Goal: Task Accomplishment & Management: Complete application form

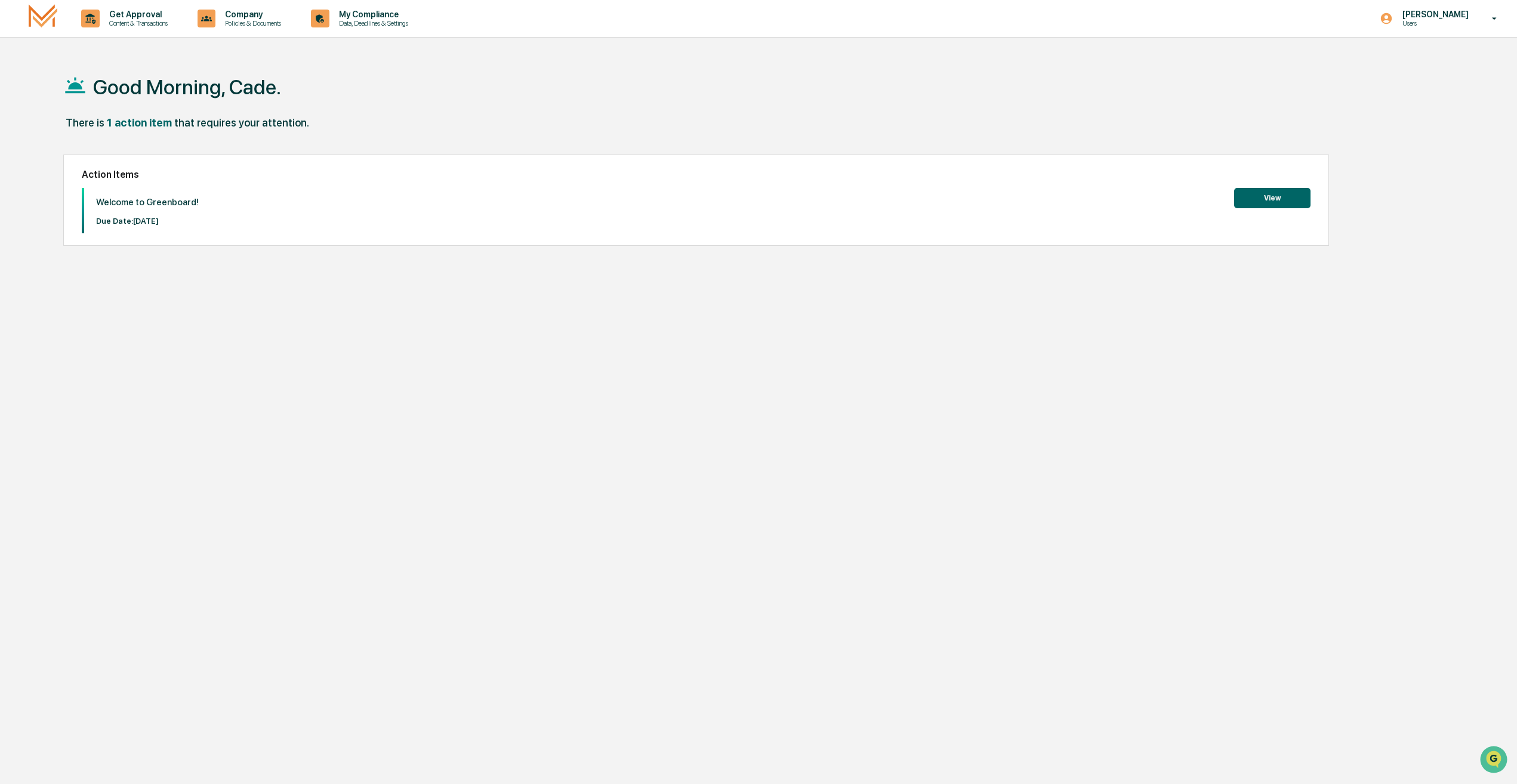
click at [1259, 203] on button "View" at bounding box center [1272, 198] width 77 height 21
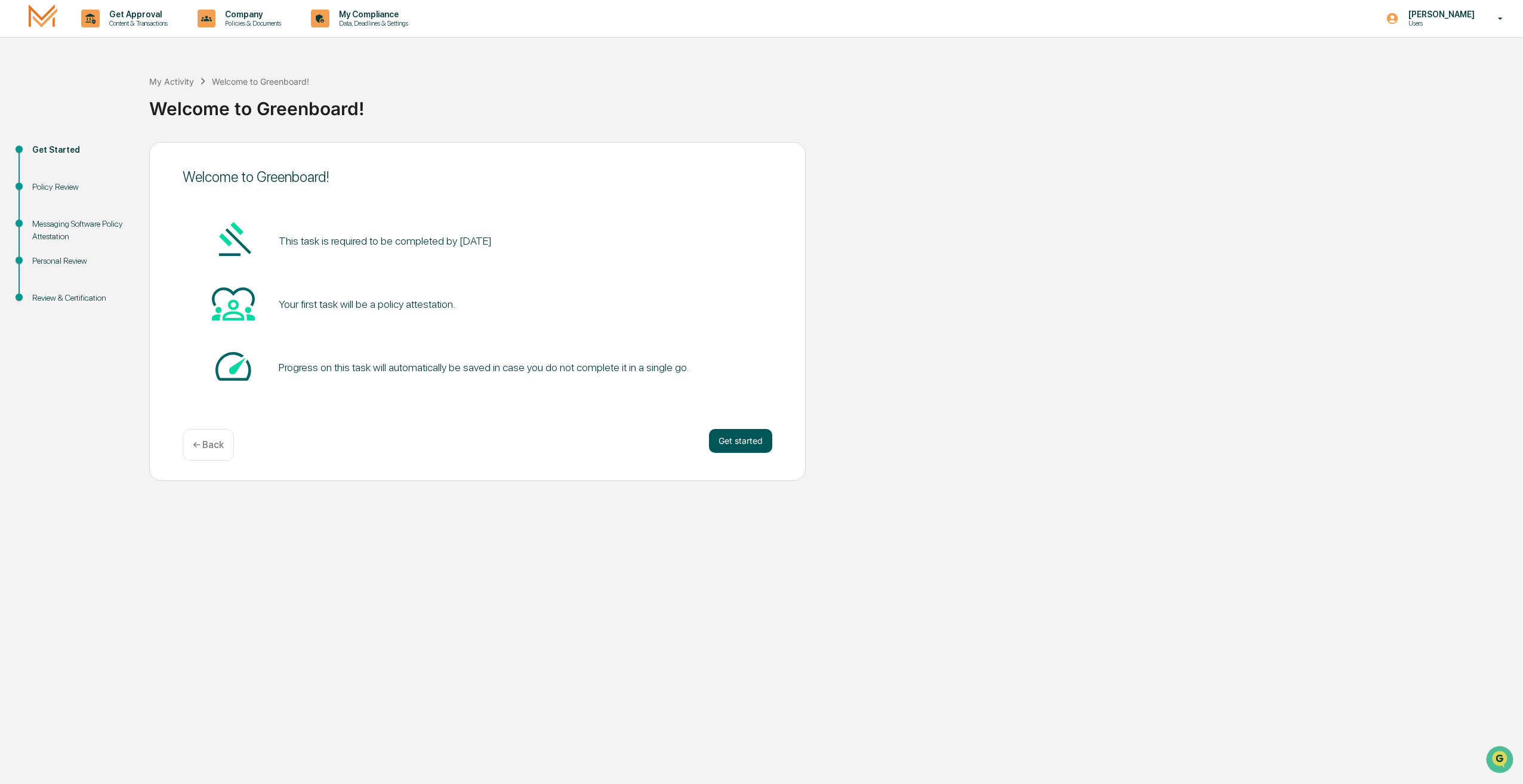
click at [744, 445] on button "Get started" at bounding box center [740, 441] width 63 height 24
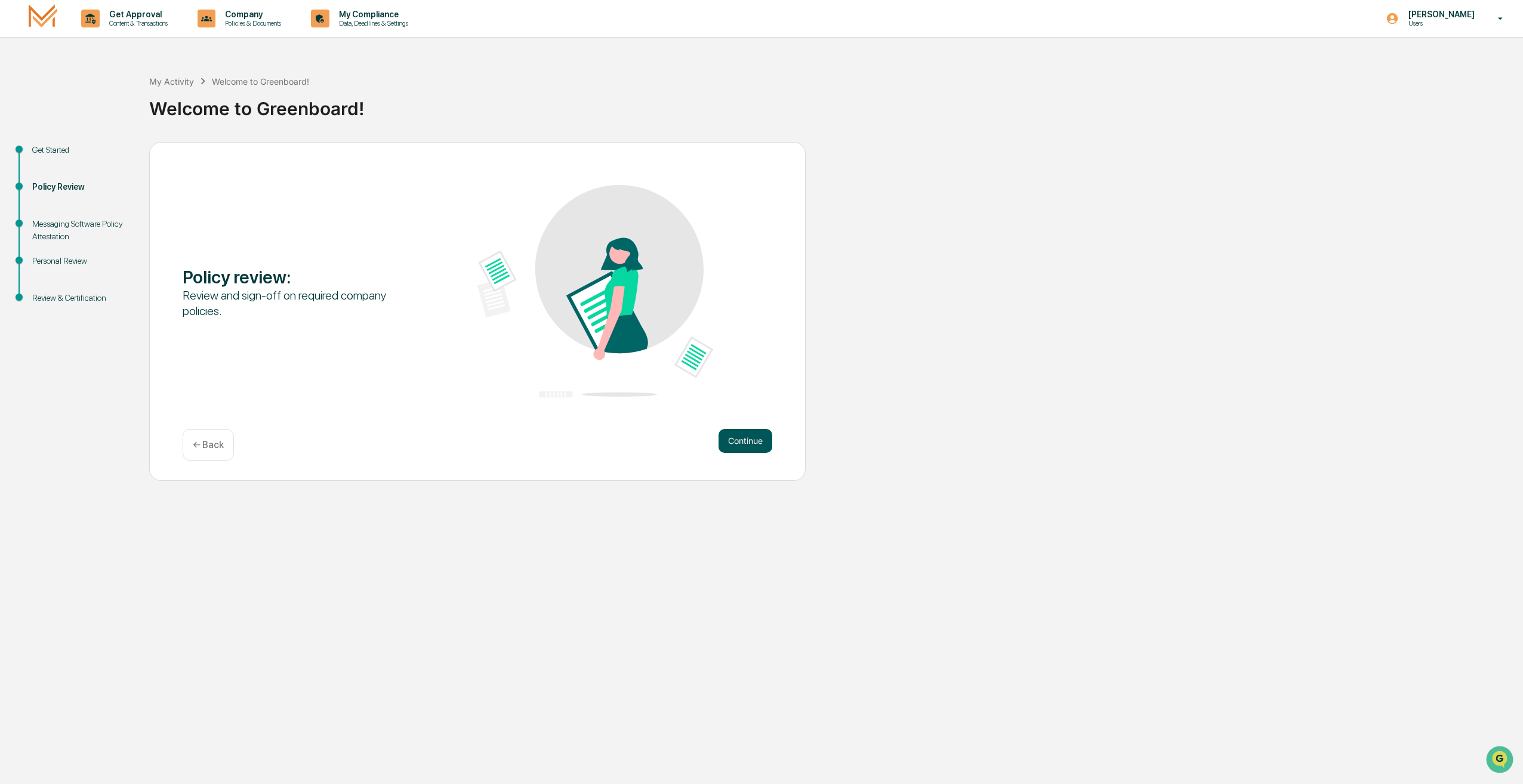
click at [760, 431] on button "Continue" at bounding box center [746, 441] width 53 height 24
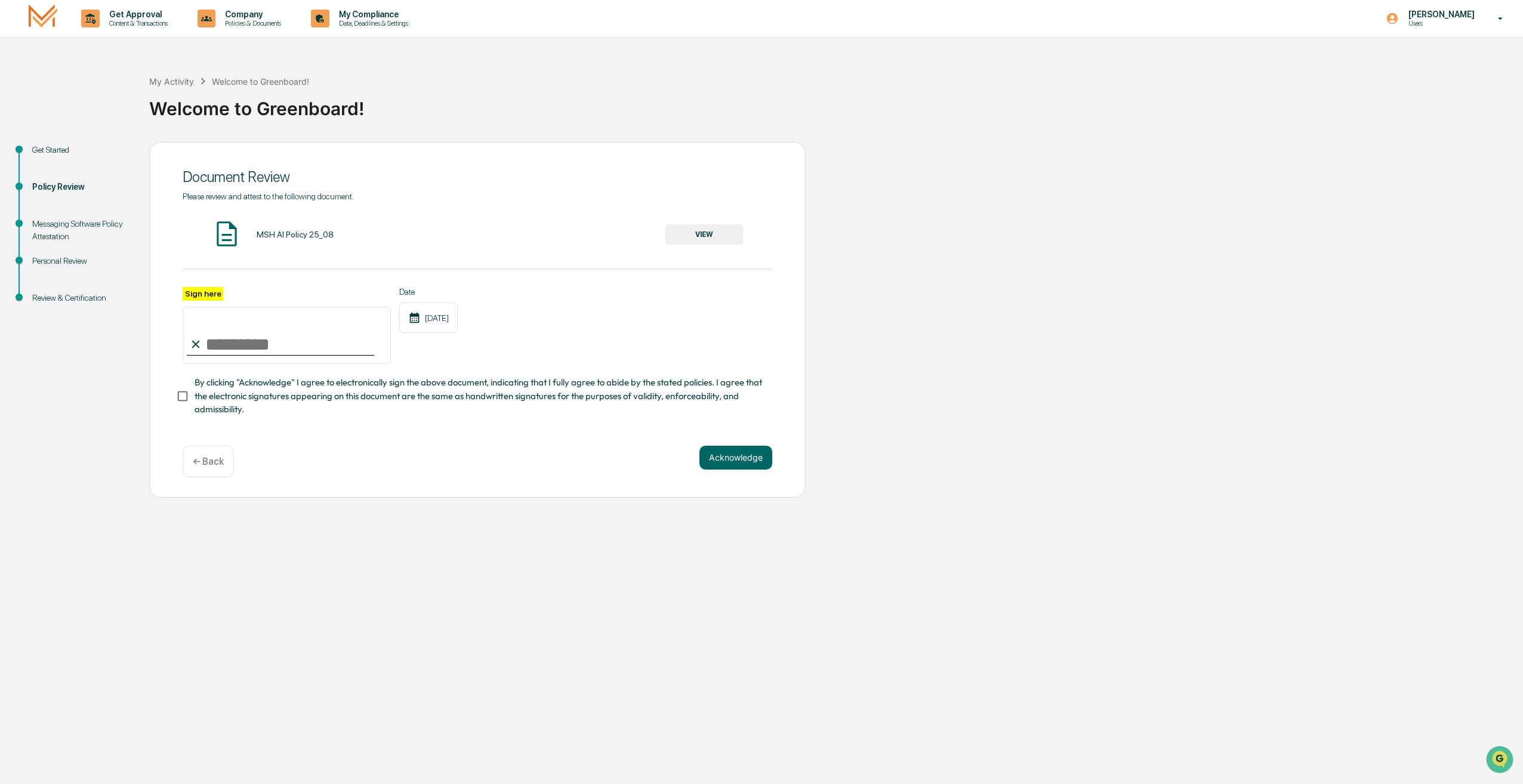
click at [219, 344] on input "Sign here" at bounding box center [287, 335] width 209 height 57
type input "*"
type input "**********"
click at [708, 228] on button "VIEW" at bounding box center [704, 234] width 78 height 21
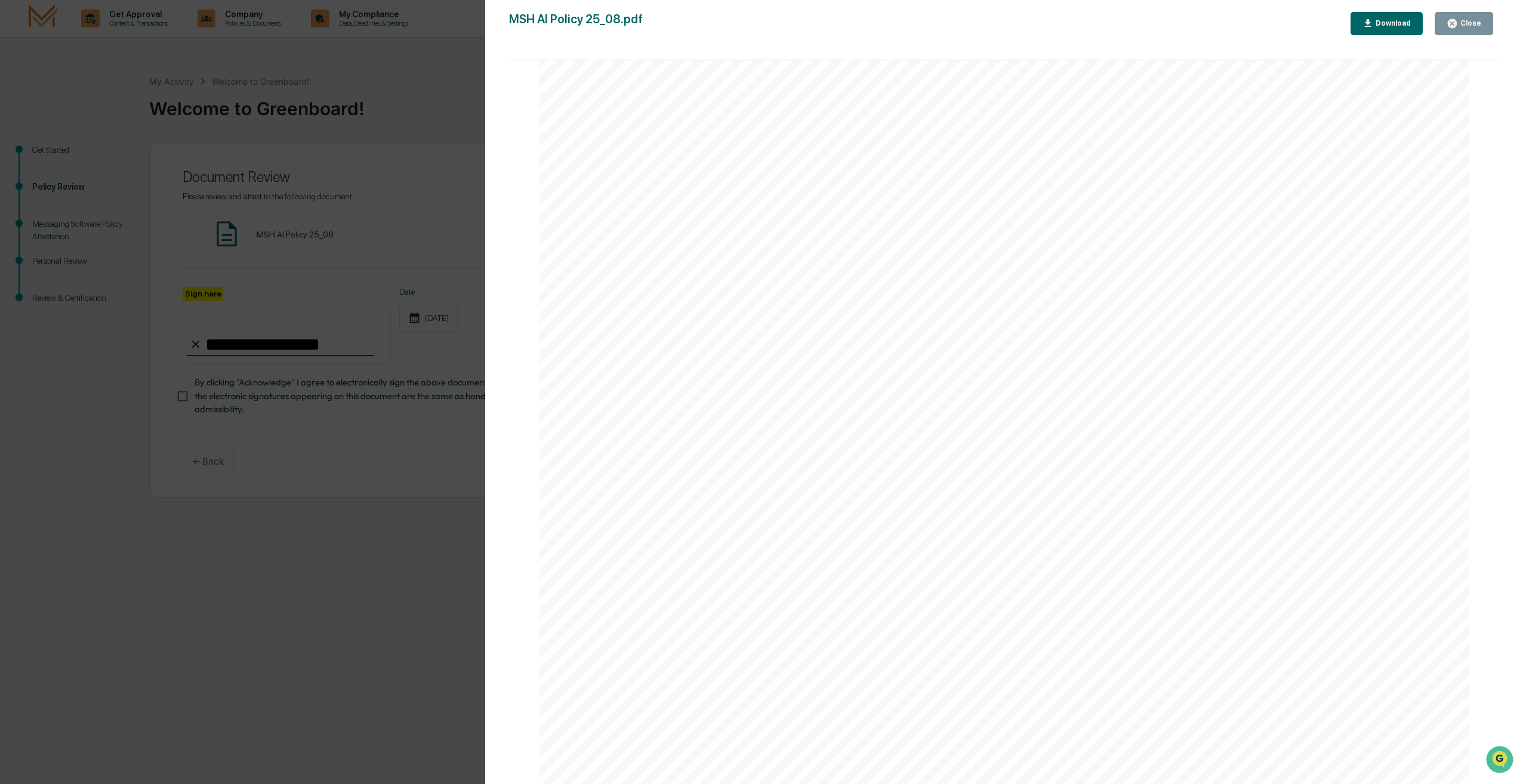
scroll to position [2991, 0]
click at [1468, 22] on div "Close" at bounding box center [1469, 23] width 23 height 9
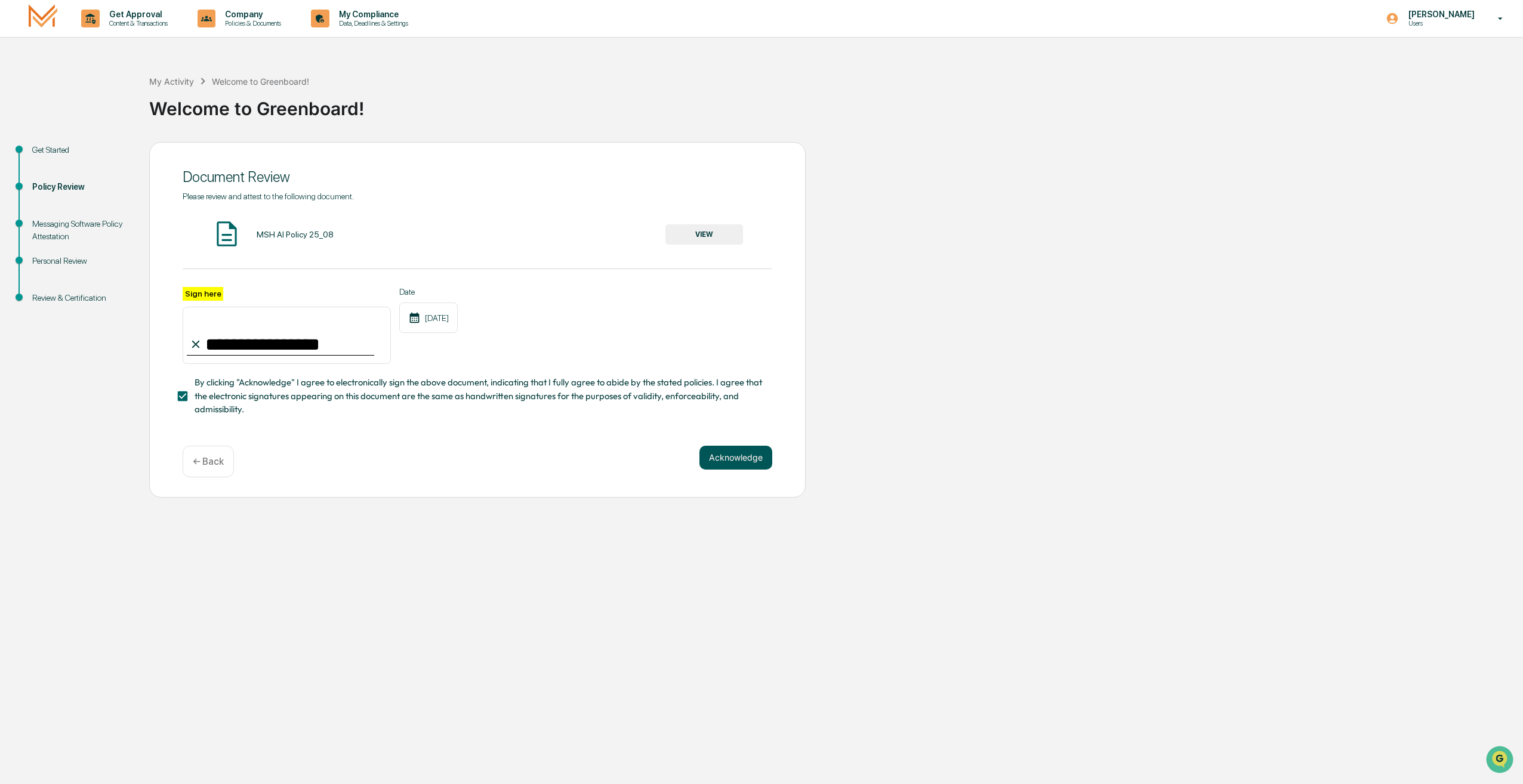
click at [755, 463] on button "Acknowledge" at bounding box center [735, 457] width 72 height 24
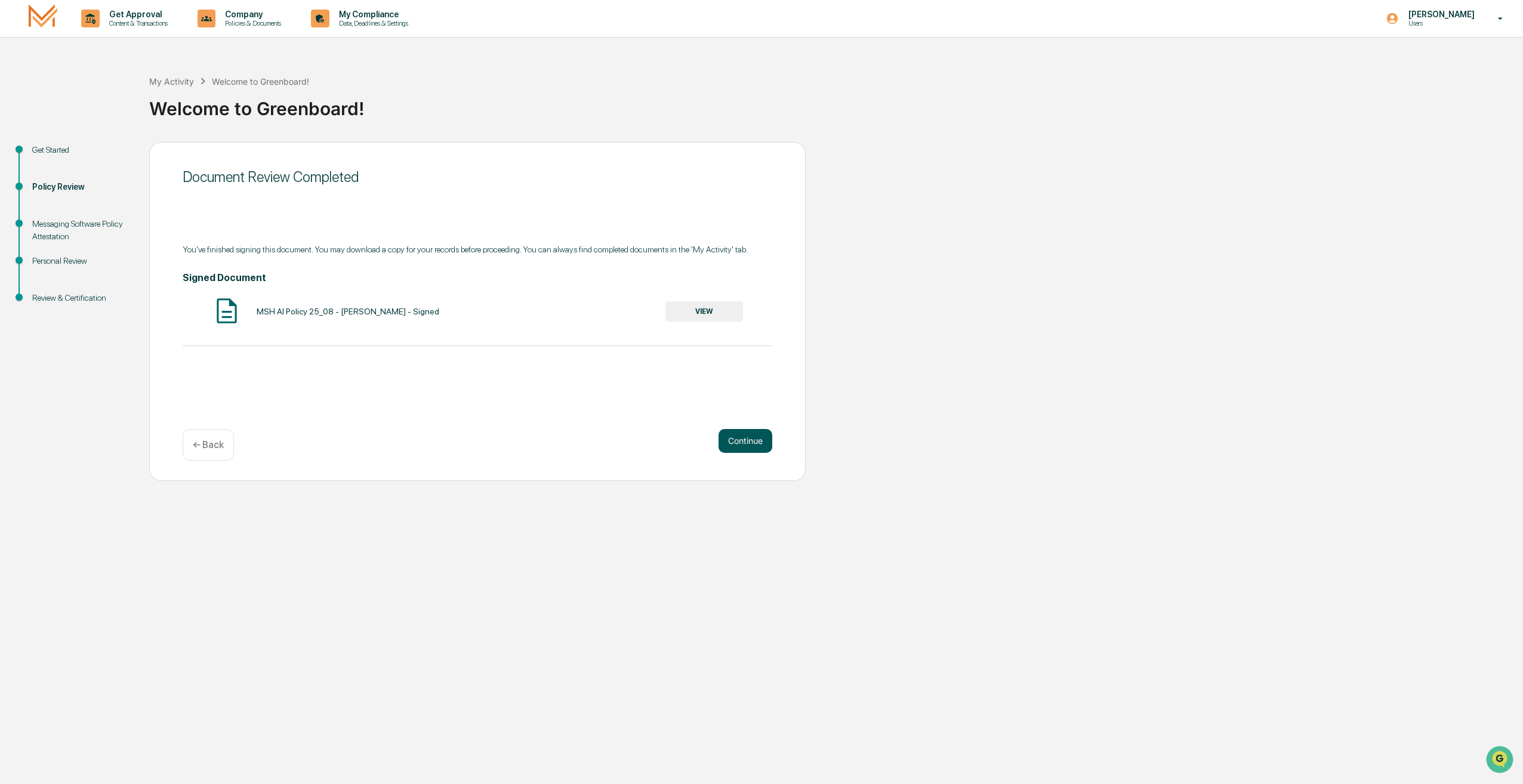
click at [762, 448] on button "Continue" at bounding box center [746, 441] width 53 height 24
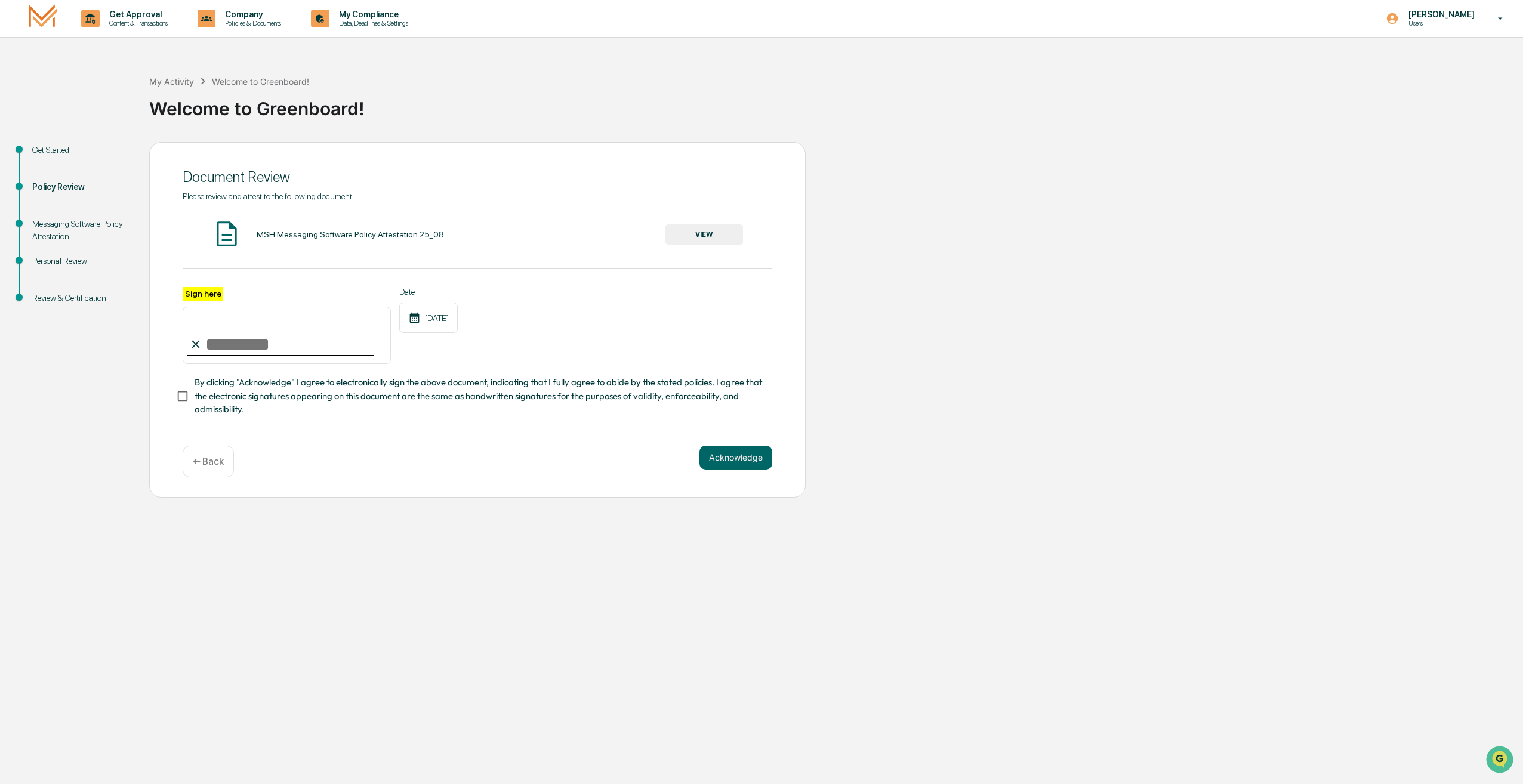
click at [683, 240] on button "VIEW" at bounding box center [704, 234] width 78 height 21
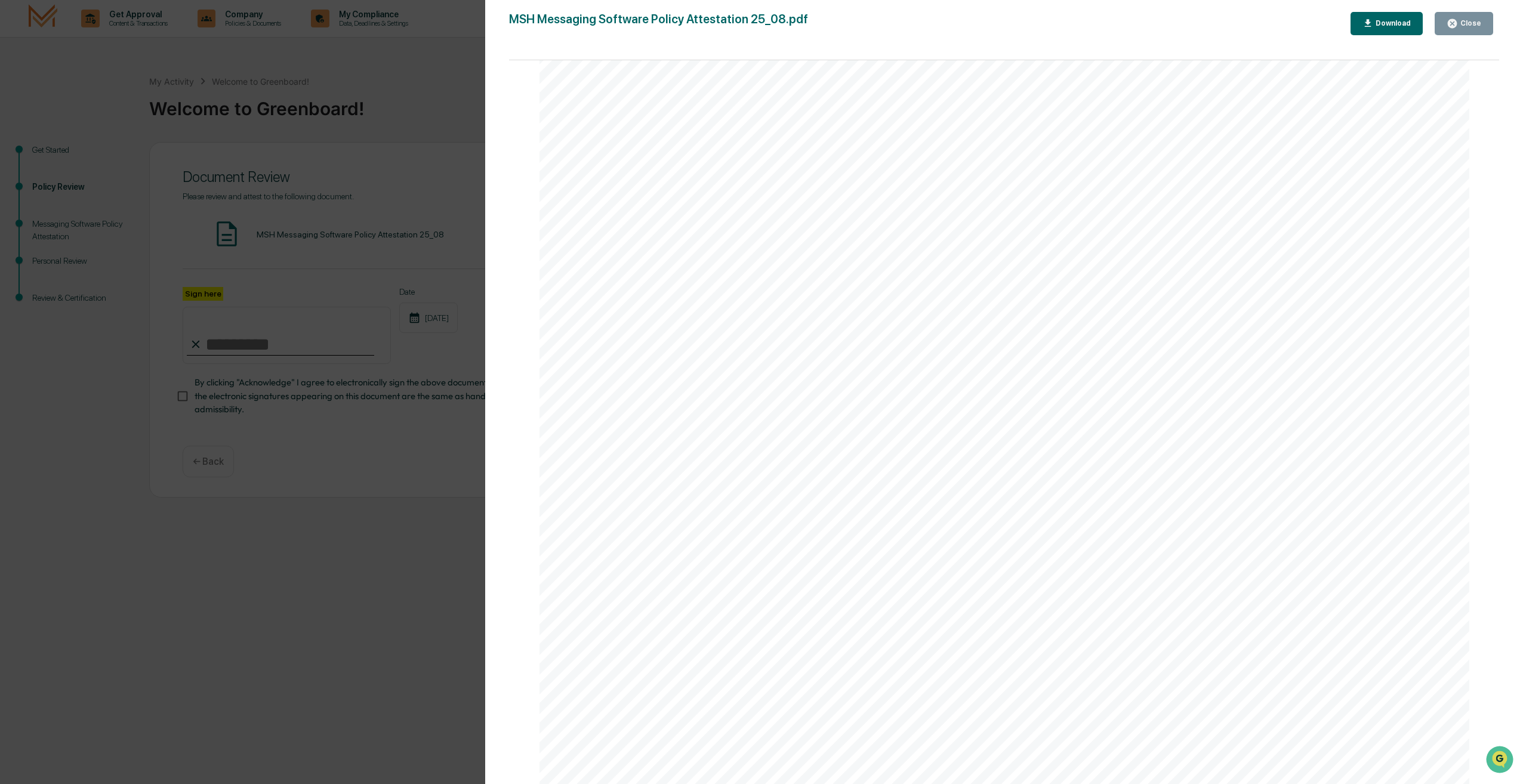
click at [1463, 26] on div "Close" at bounding box center [1469, 23] width 23 height 9
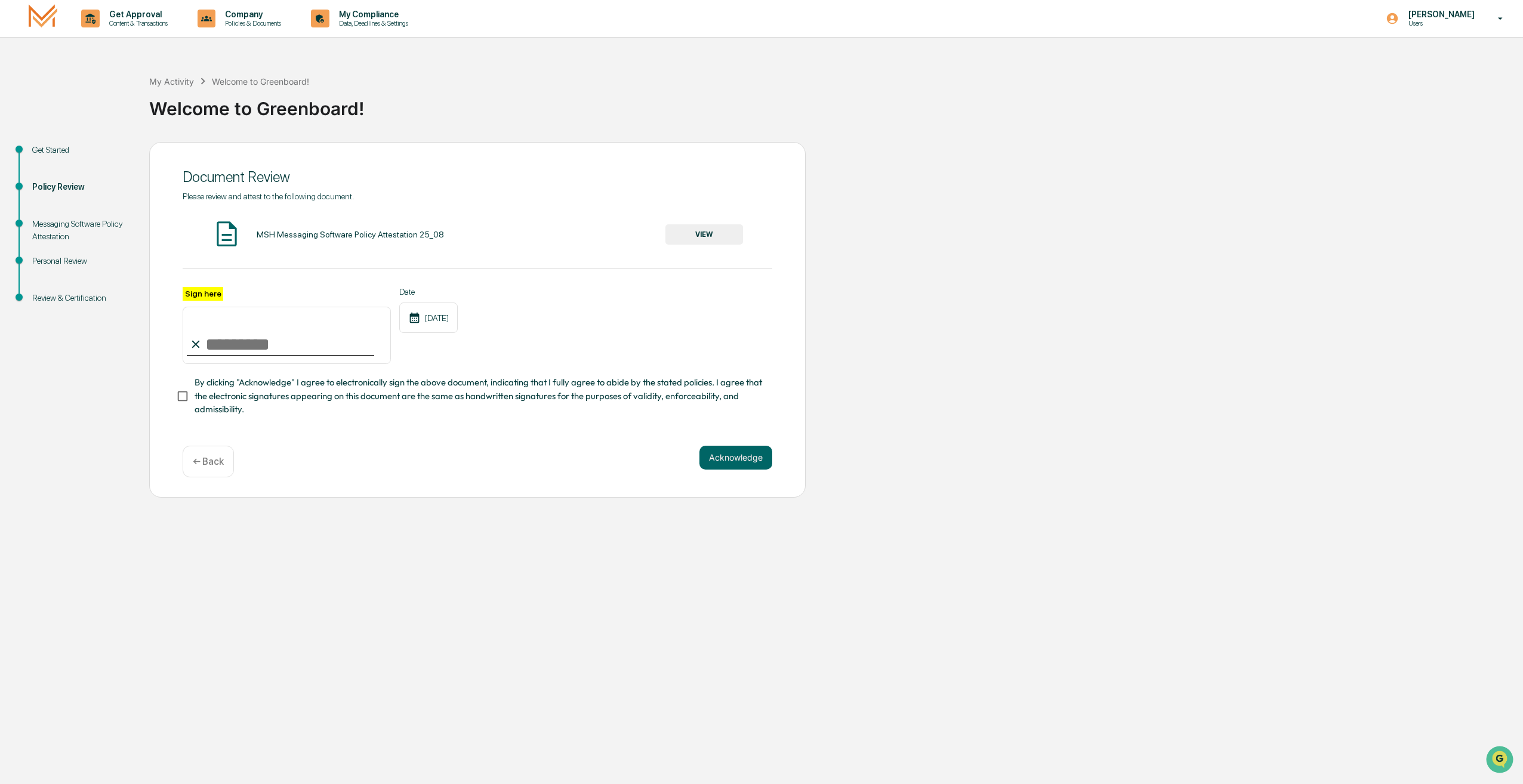
click at [235, 344] on input "Sign here" at bounding box center [287, 335] width 209 height 57
type input "**********"
click at [426, 352] on div "Date 09/24/2025" at bounding box center [428, 326] width 59 height 78
click at [739, 462] on button "Acknowledge" at bounding box center [735, 457] width 72 height 24
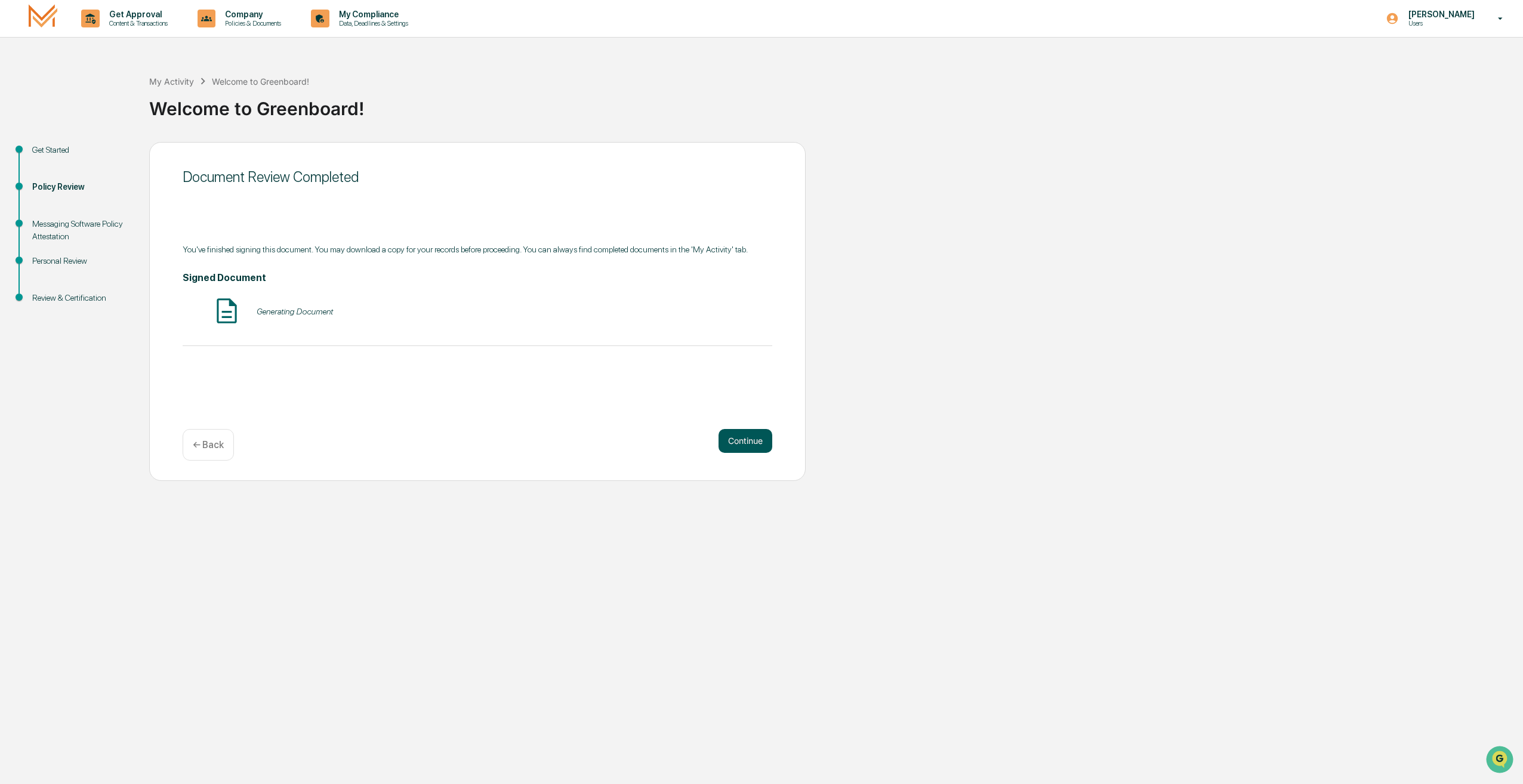
click at [756, 444] on button "Continue" at bounding box center [746, 441] width 53 height 24
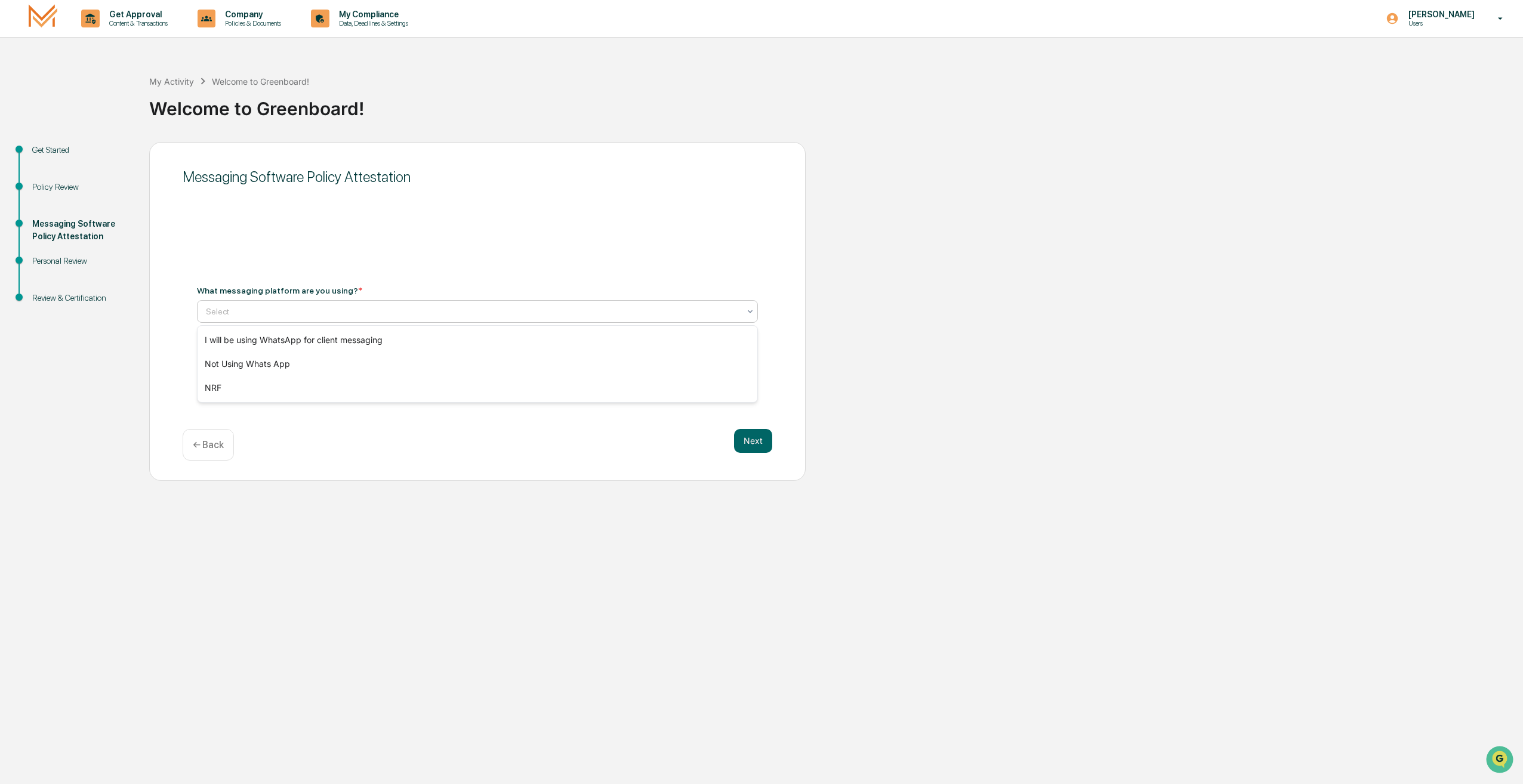
click at [484, 308] on div at bounding box center [472, 311] width 534 height 12
click at [319, 385] on div "NRF" at bounding box center [477, 388] width 559 height 24
click at [337, 359] on div "Messaging Software Policy Attestation What messaging platform are you using? * …" at bounding box center [477, 311] width 657 height 339
click at [342, 310] on div at bounding box center [472, 311] width 534 height 12
click at [325, 389] on div "NRF" at bounding box center [477, 388] width 559 height 24
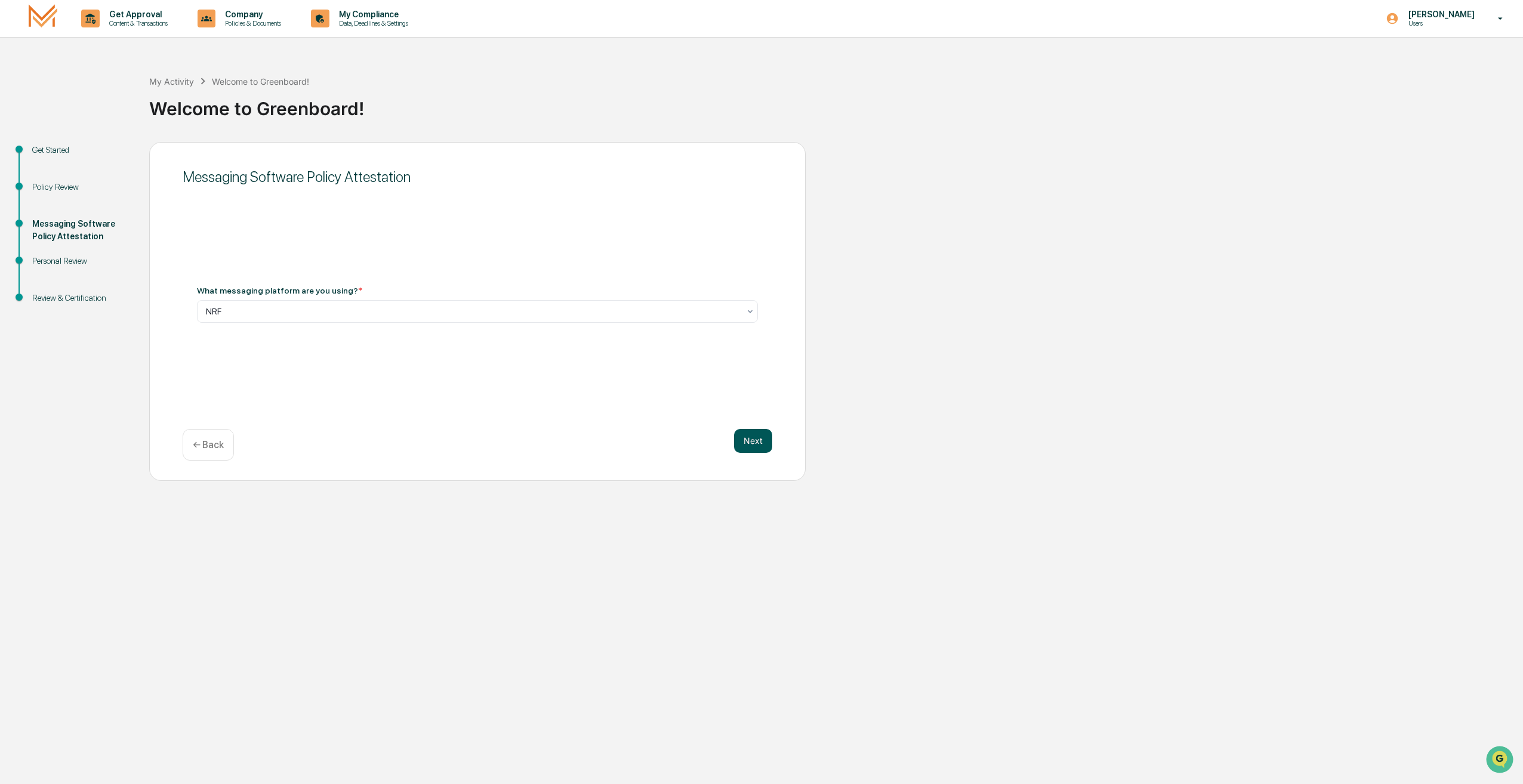
click at [767, 440] on button "Next" at bounding box center [753, 441] width 38 height 24
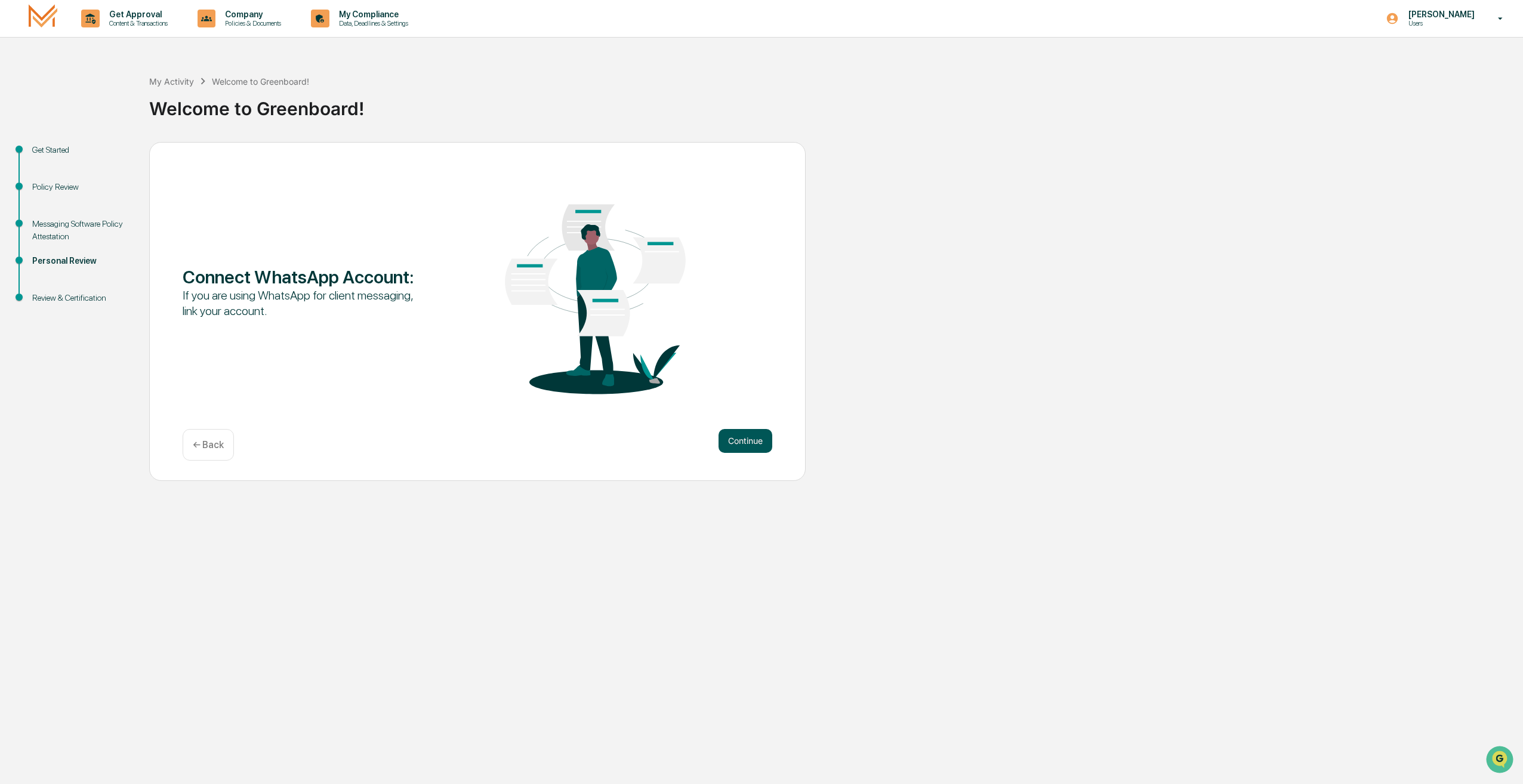
click at [750, 434] on button "Continue" at bounding box center [746, 441] width 53 height 24
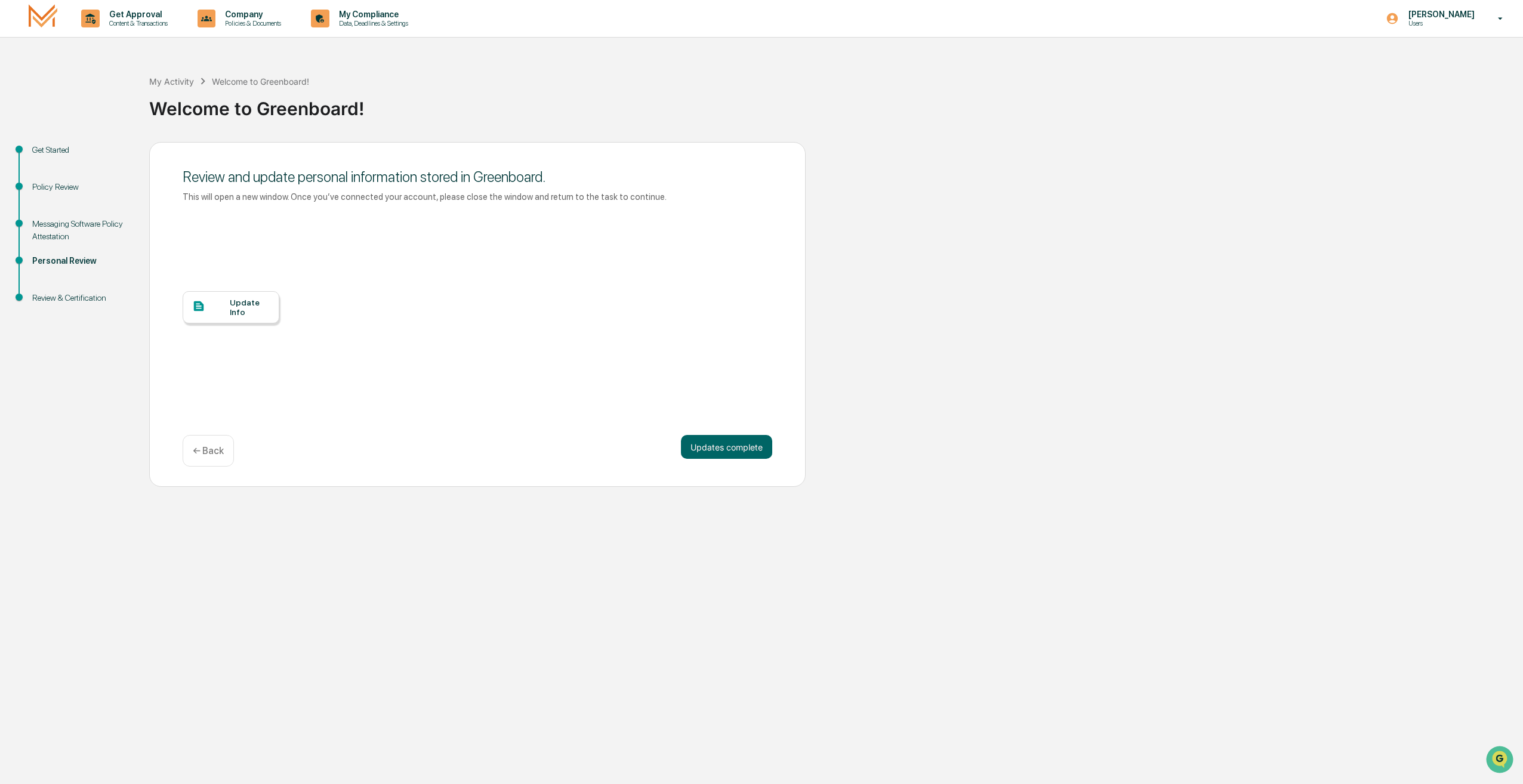
click at [251, 310] on div "Update Info" at bounding box center [250, 307] width 40 height 19
click at [750, 444] on button "Updates complete" at bounding box center [727, 447] width 91 height 24
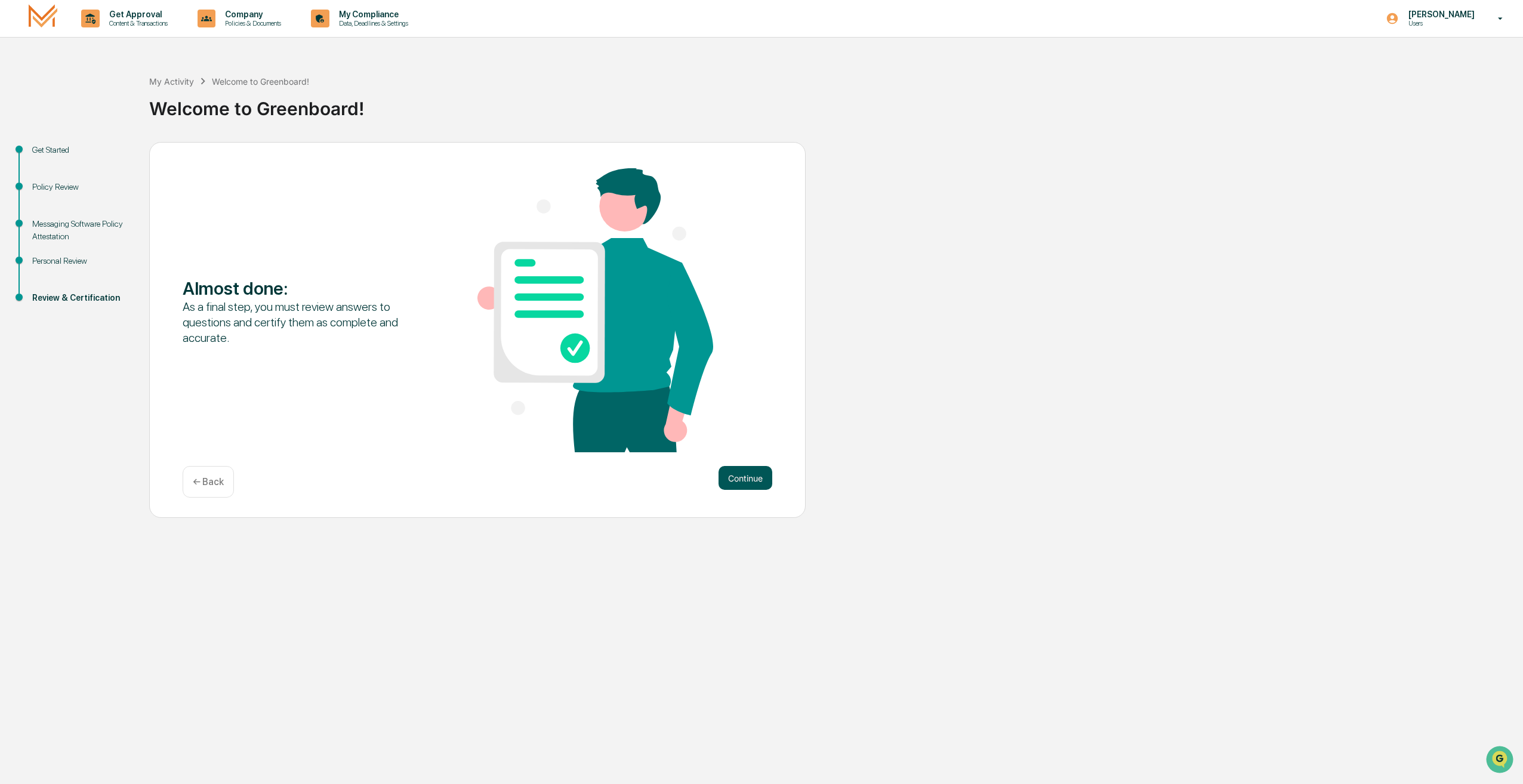
click at [736, 482] on button "Continue" at bounding box center [746, 478] width 53 height 24
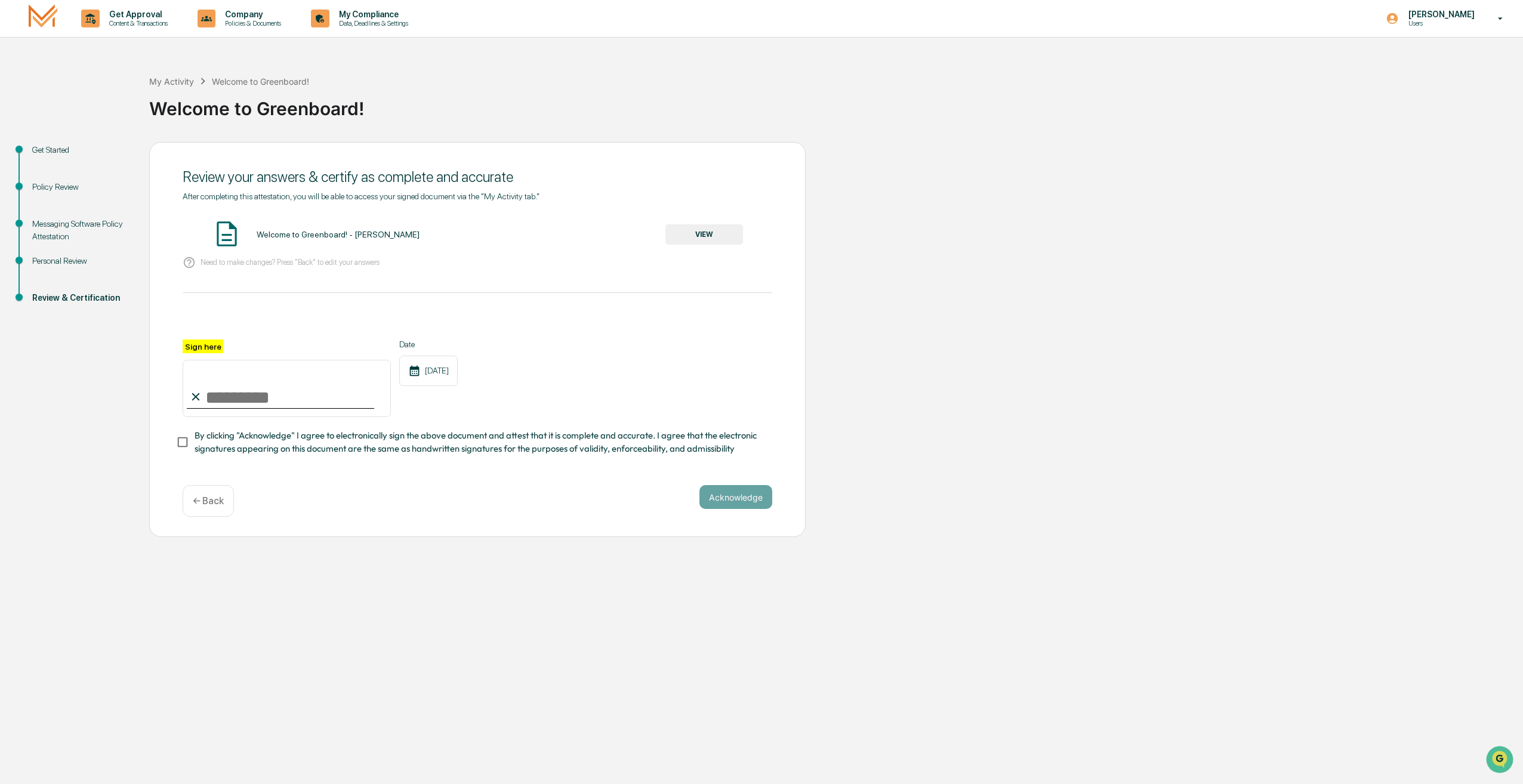
click at [304, 394] on input "Sign here" at bounding box center [287, 388] width 209 height 57
type input "**********"
click at [725, 495] on button "Acknowledge" at bounding box center [735, 497] width 72 height 24
click at [696, 229] on button "VIEW" at bounding box center [704, 234] width 78 height 21
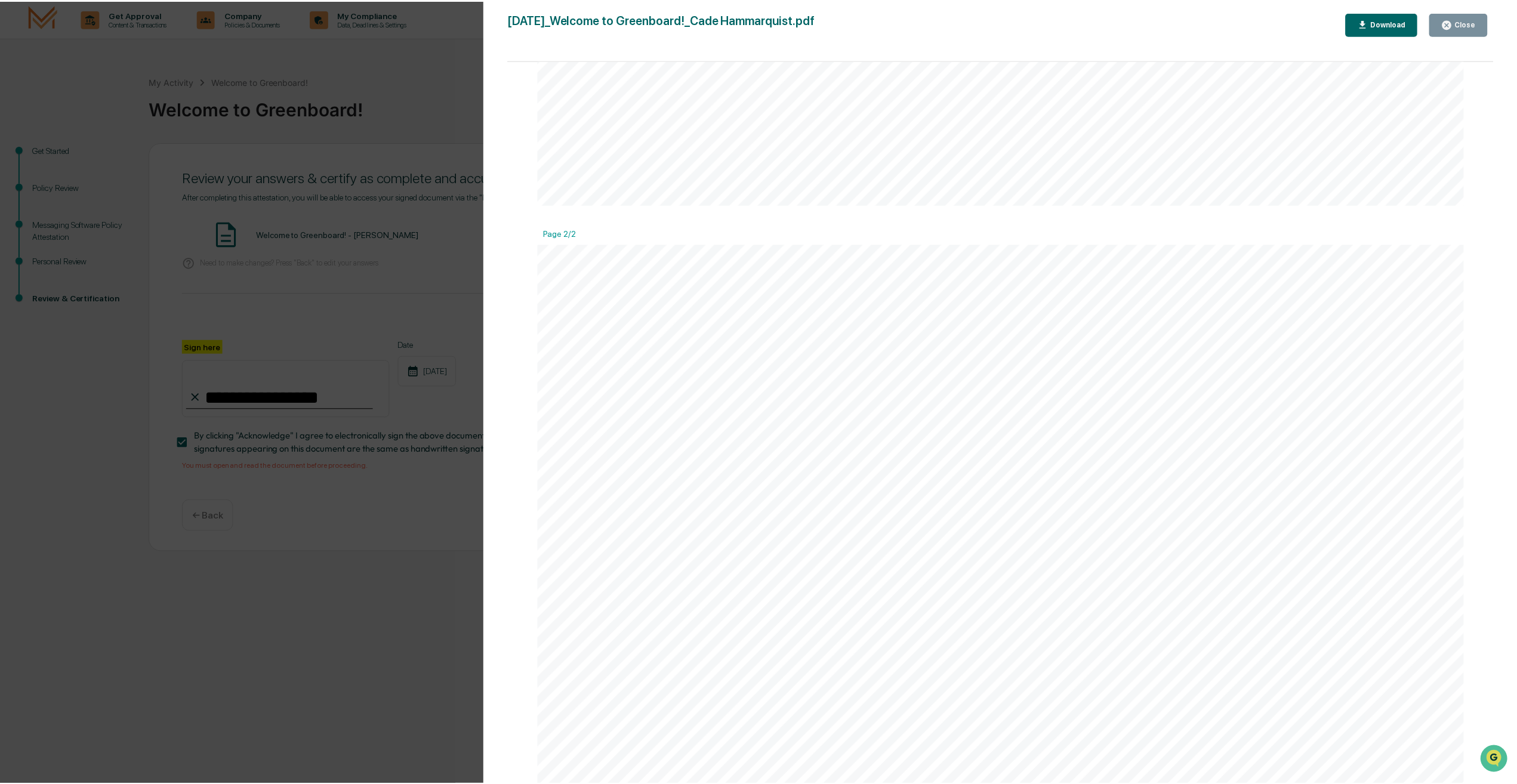
scroll to position [1078, 0]
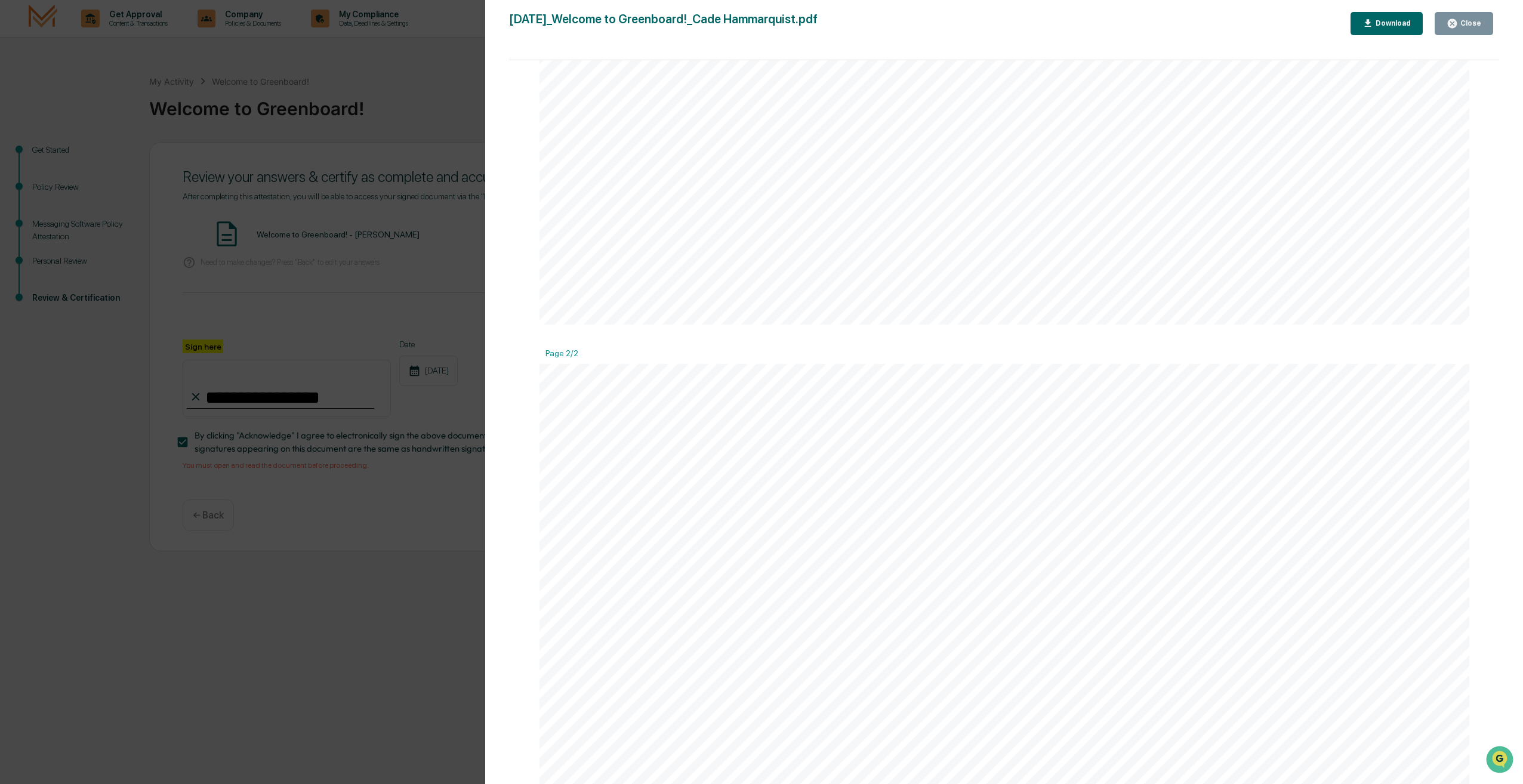
click at [1478, 24] on div "Close" at bounding box center [1469, 23] width 23 height 9
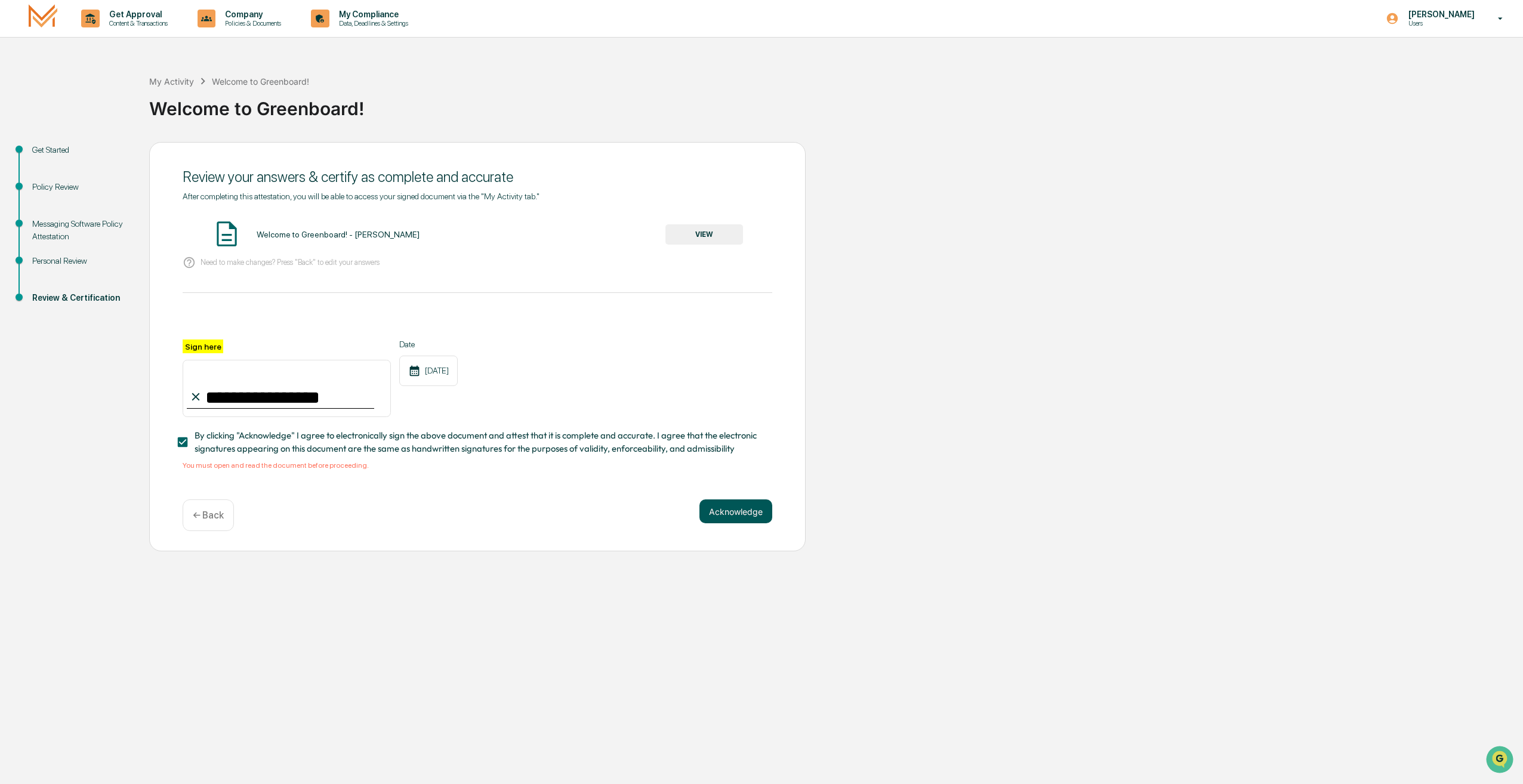
click at [730, 522] on button "Acknowledge" at bounding box center [735, 511] width 72 height 24
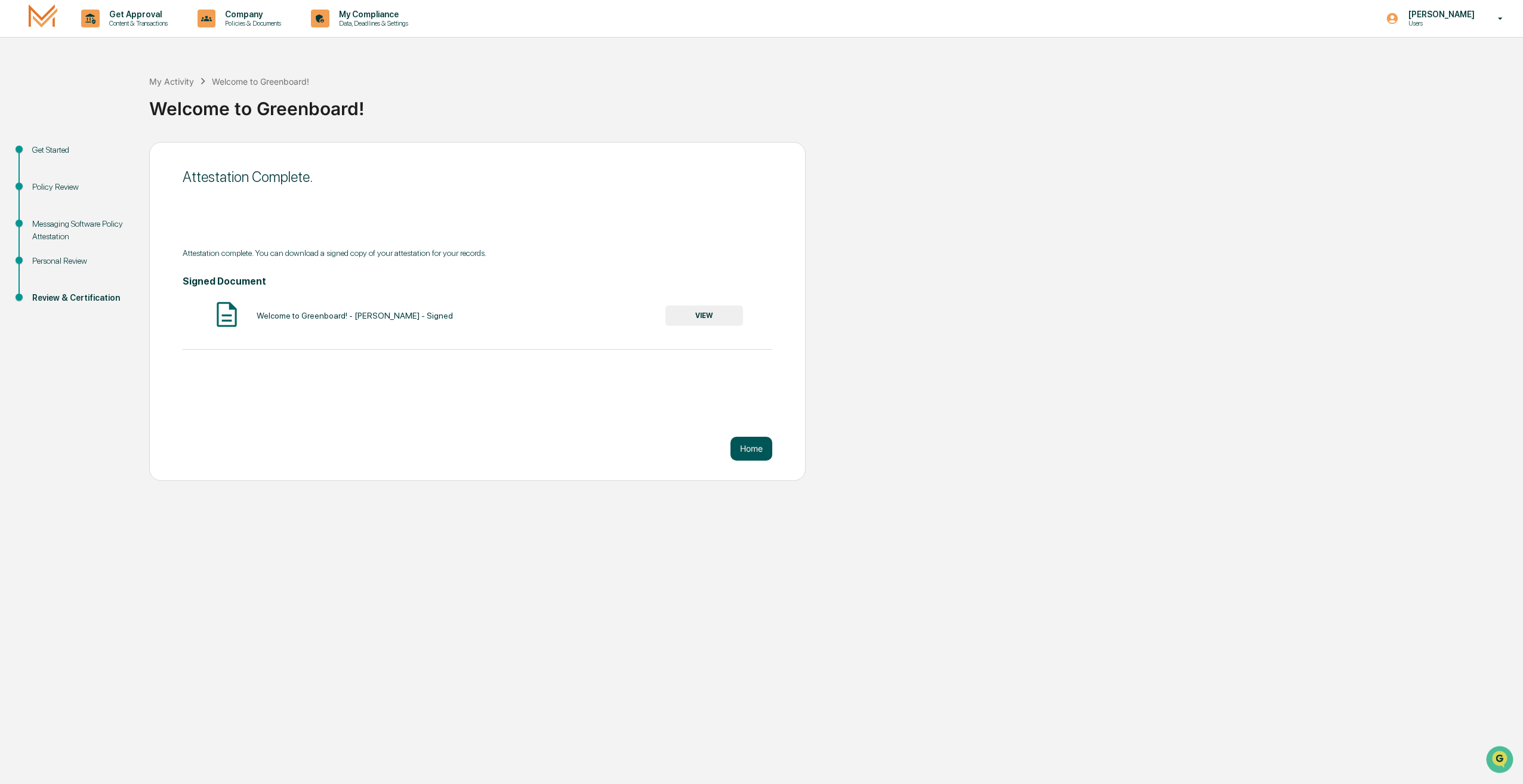
click at [739, 445] on button "Home" at bounding box center [751, 449] width 41 height 24
